Goal: Find specific page/section: Find specific page/section

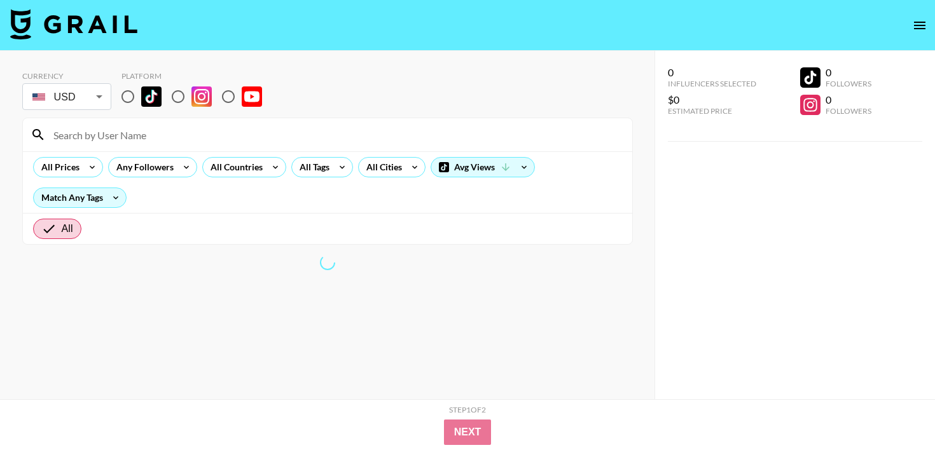
click at [330, 129] on input at bounding box center [335, 135] width 579 height 20
paste input "tahliasib"
type input "tahliasib"
drag, startPoint x: 120, startPoint y: 97, endPoint x: 130, endPoint y: 99, distance: 10.4
click at [120, 97] on input "radio" at bounding box center [128, 96] width 27 height 27
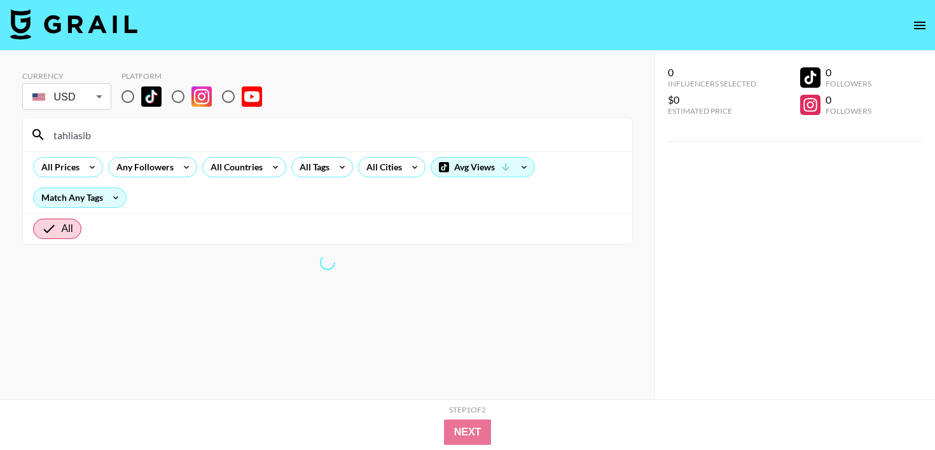
radio input "true"
click at [130, 99] on input "radio" at bounding box center [128, 96] width 27 height 27
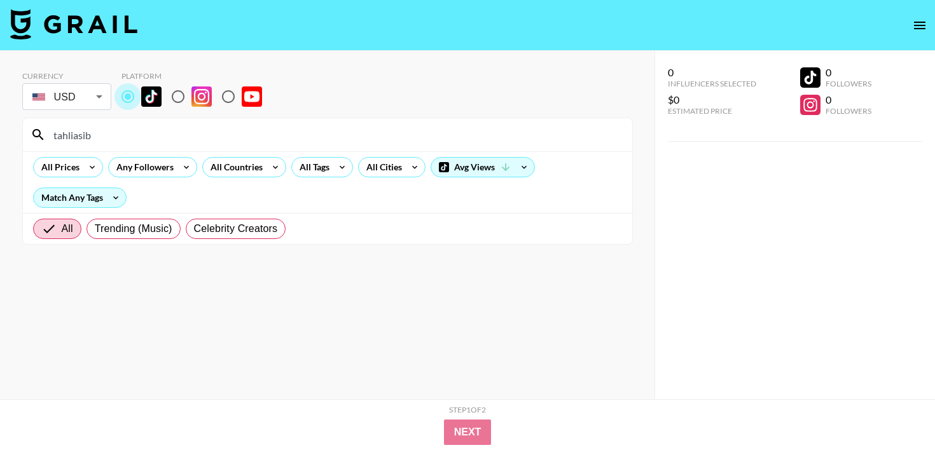
click at [130, 99] on input "radio" at bounding box center [128, 96] width 27 height 27
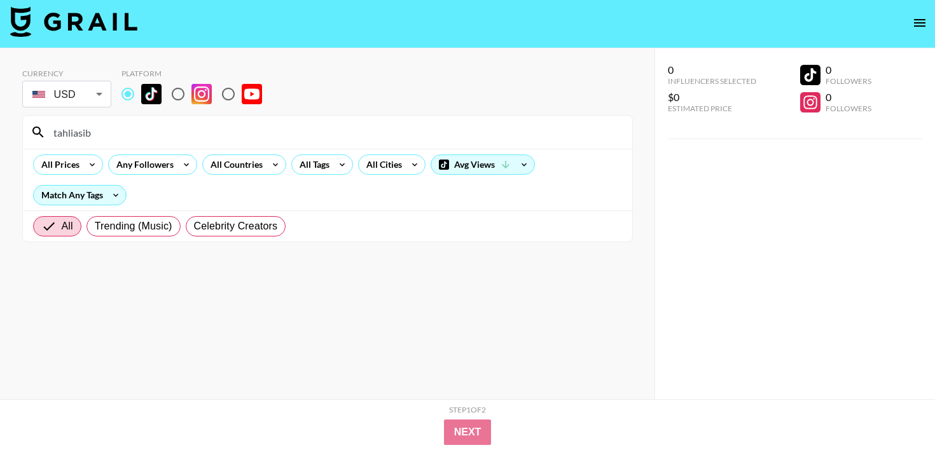
scroll to position [51, 0]
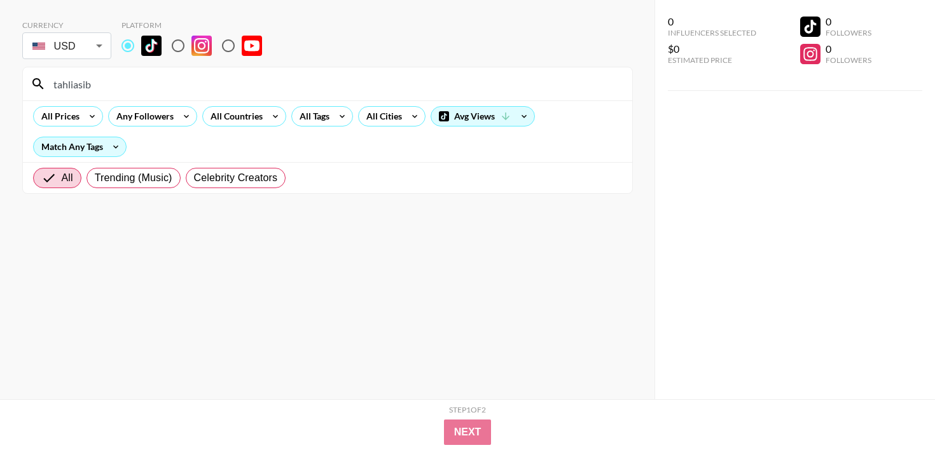
click at [116, 74] on input "tahliasib" at bounding box center [335, 84] width 579 height 20
click at [116, 76] on input "tahliasib" at bounding box center [335, 84] width 579 height 20
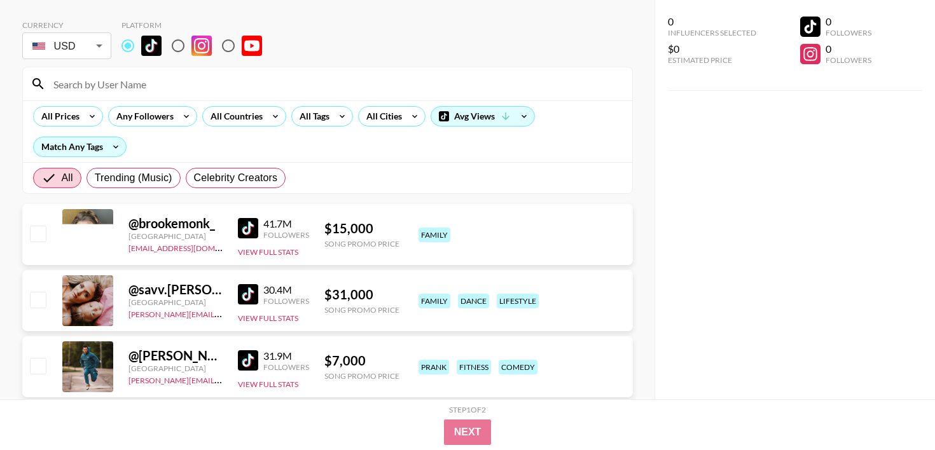
scroll to position [0, 0]
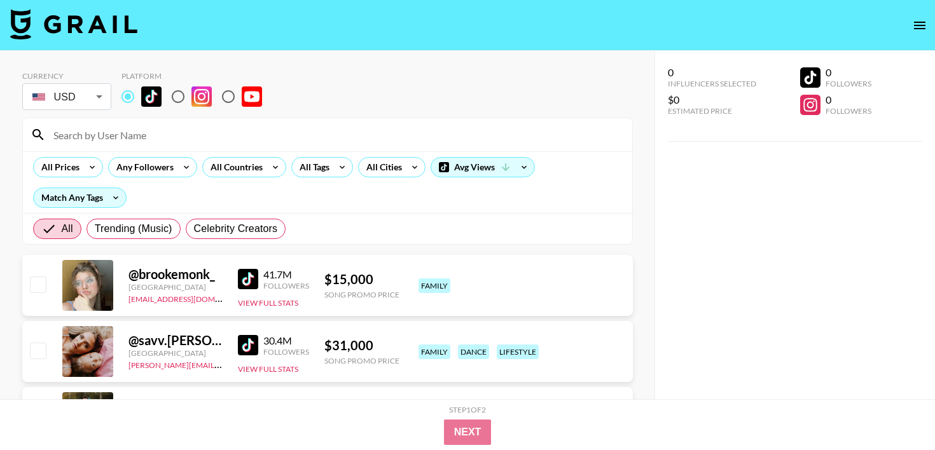
click at [173, 135] on input at bounding box center [335, 135] width 579 height 20
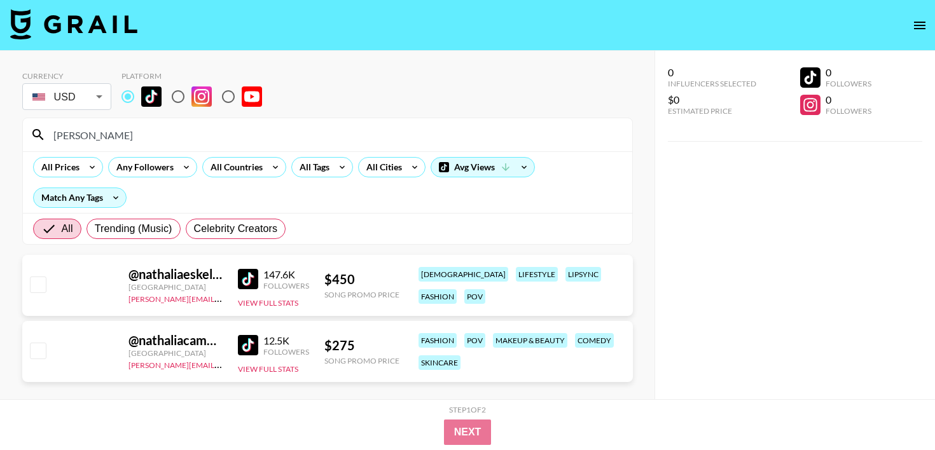
paste input "tahliasib"
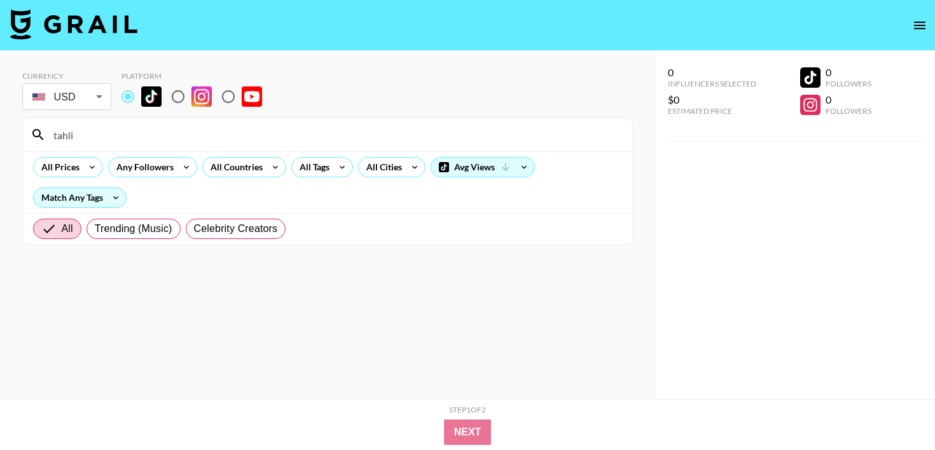
type input "tahlia"
